Goal: Information Seeking & Learning: Learn about a topic

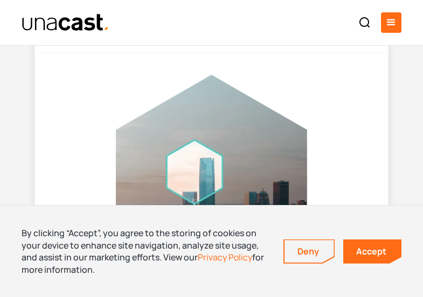
scroll to position [1308, 0]
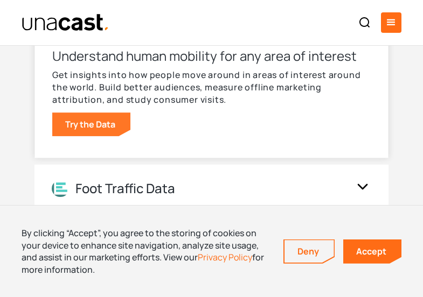
click at [78, 136] on link "Try the Data" at bounding box center [91, 125] width 78 height 24
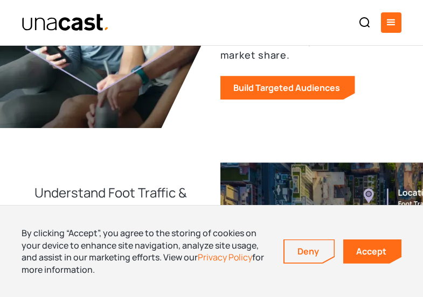
scroll to position [3902, 0]
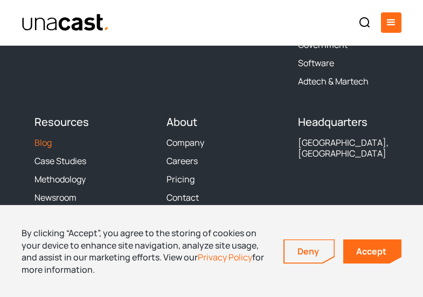
click at [40, 148] on link "Blog" at bounding box center [42, 142] width 17 height 11
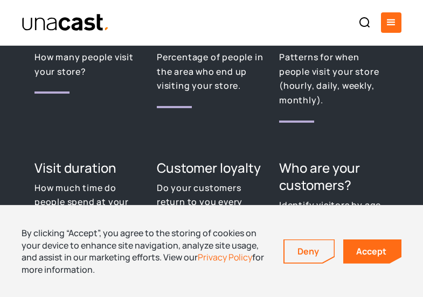
scroll to position [1886, 0]
